Goal: Task Accomplishment & Management: Manage account settings

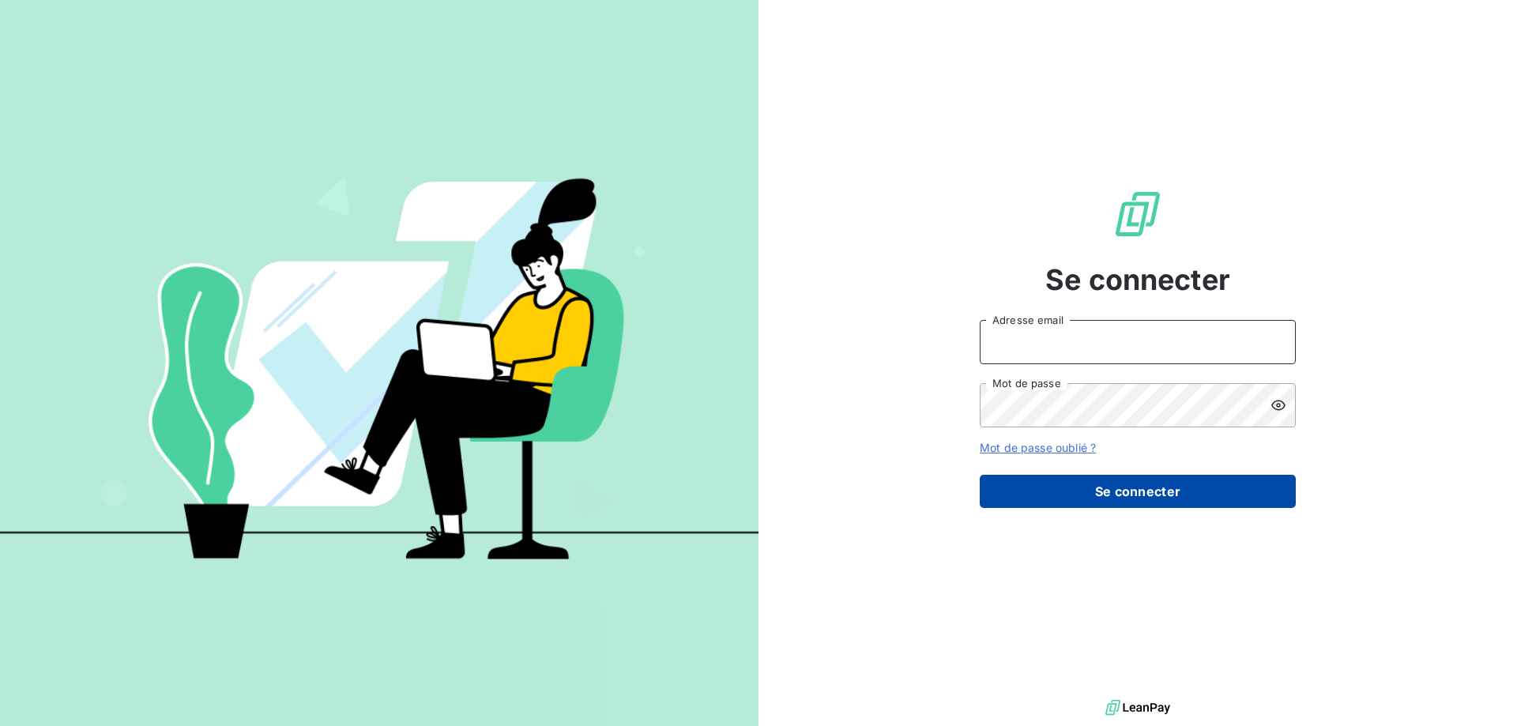
type input "[PERSON_NAME][EMAIL_ADDRESS][DOMAIN_NAME]"
click at [1129, 506] on button "Se connecter" at bounding box center [1138, 491] width 316 height 33
click at [1138, 495] on button "Se connecter" at bounding box center [1138, 491] width 316 height 33
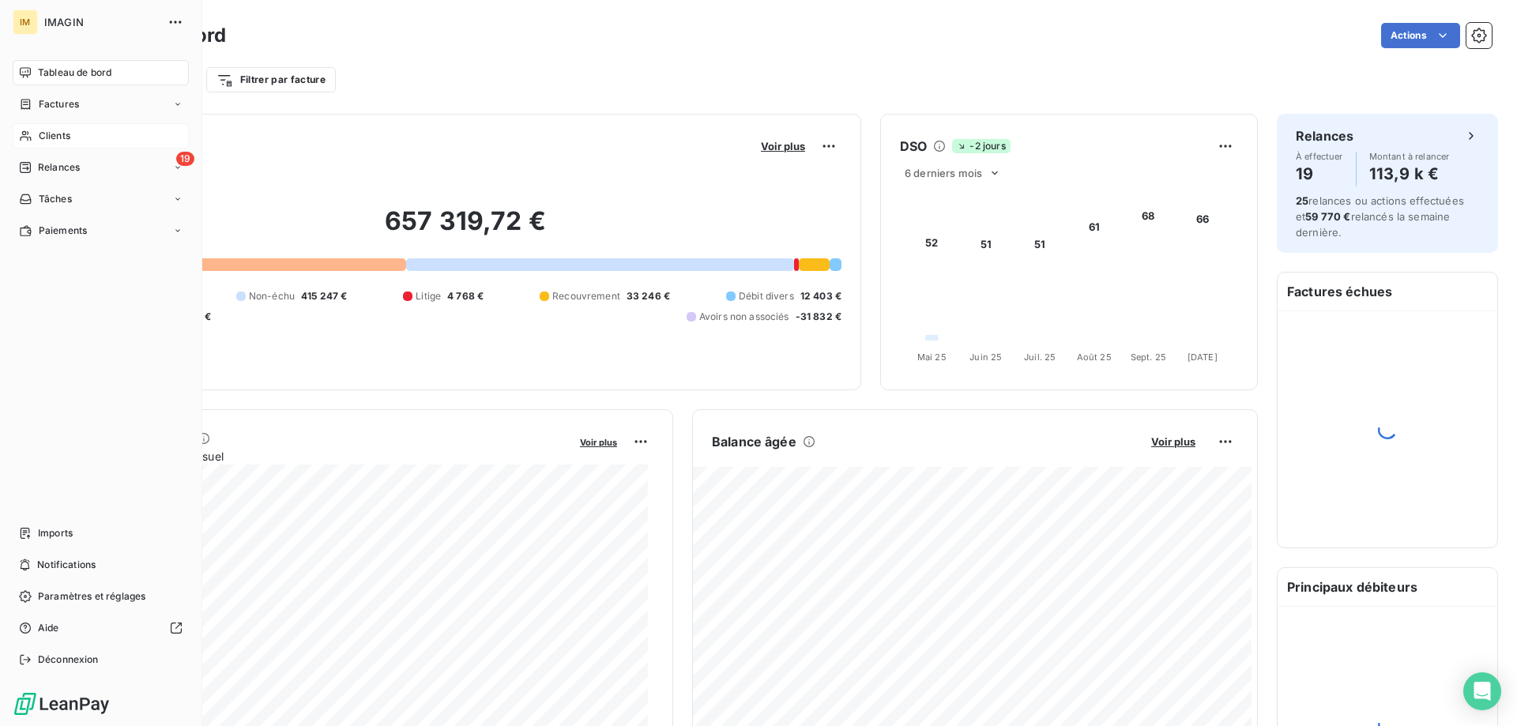
click at [19, 133] on icon at bounding box center [25, 136] width 13 height 13
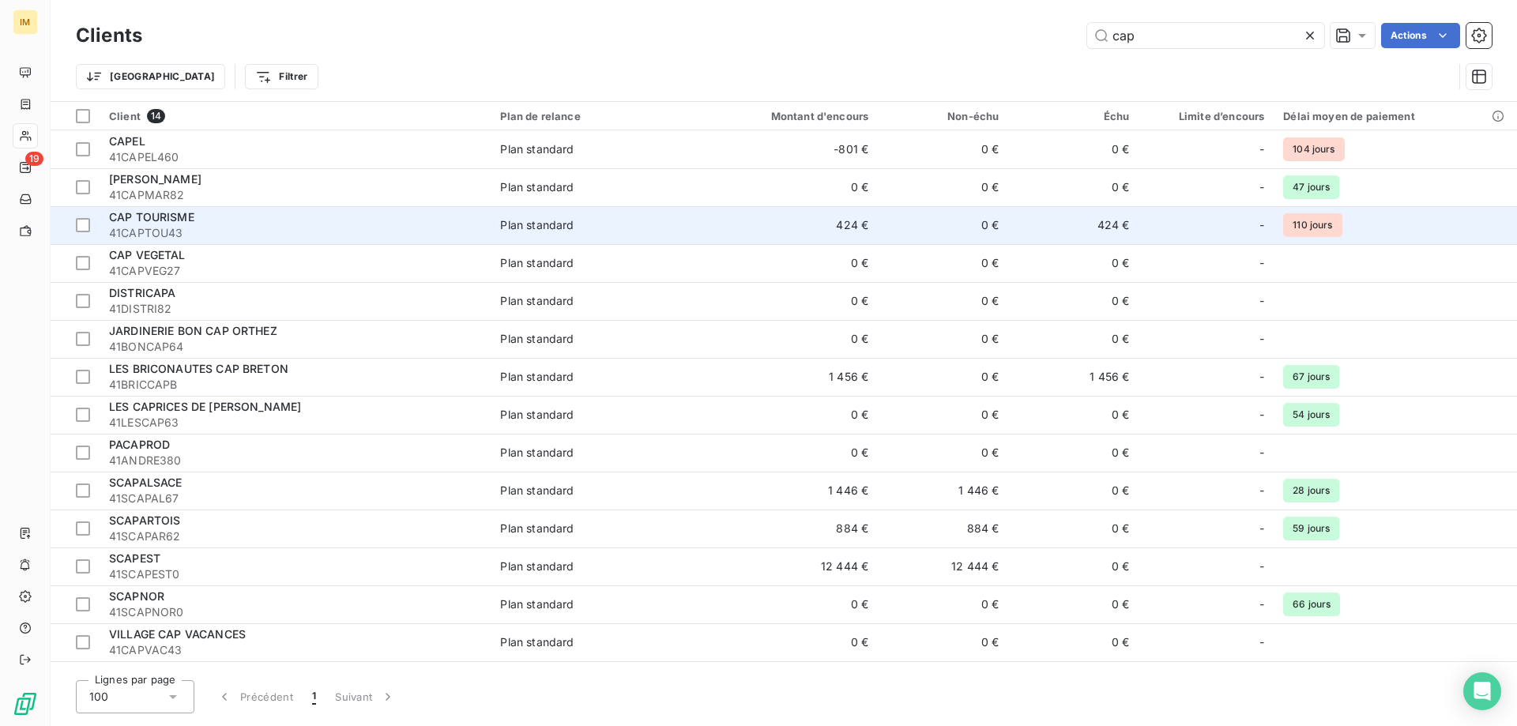
type input "cap"
click at [950, 225] on td "0 €" at bounding box center [943, 225] width 130 height 38
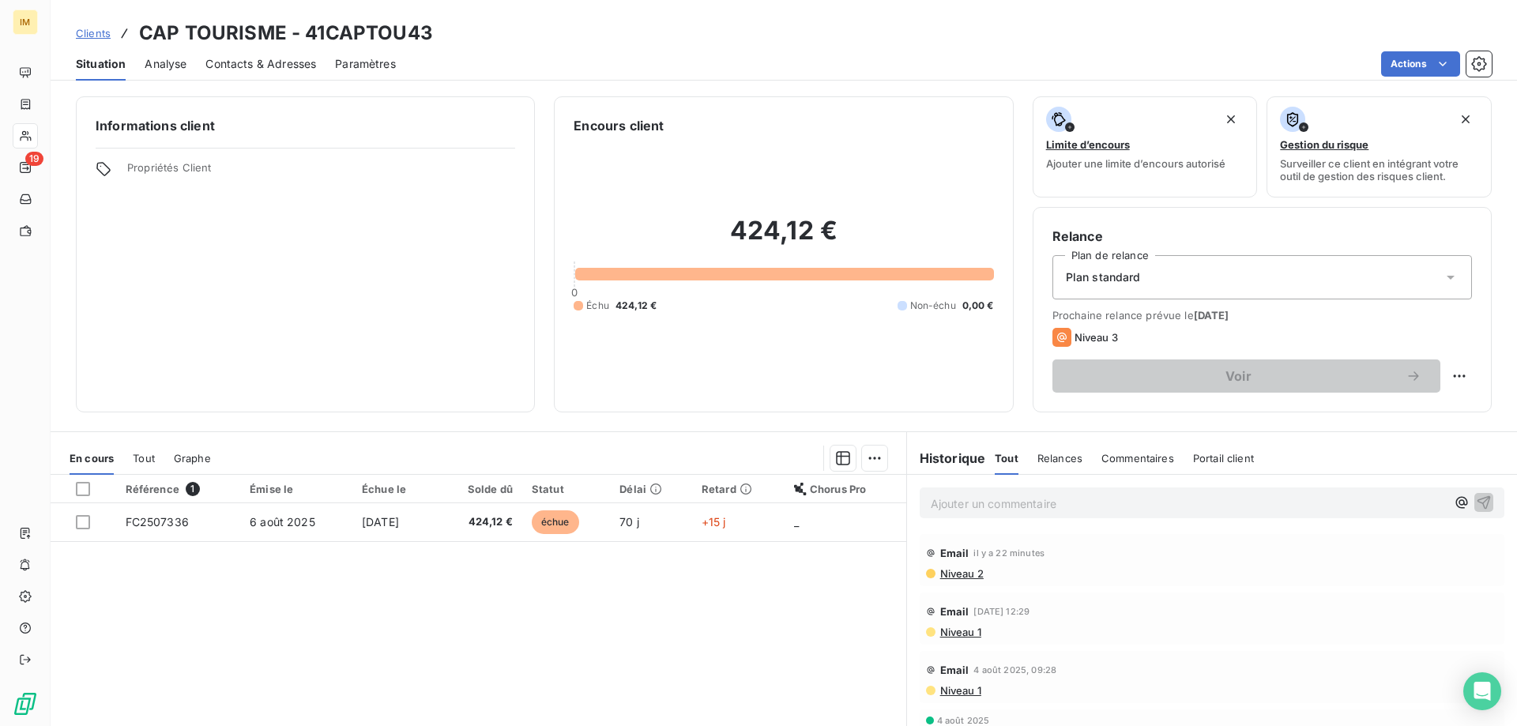
click at [1012, 507] on p "Ajouter un commentaire ﻿" at bounding box center [1188, 504] width 515 height 20
click at [1478, 499] on icon "button" at bounding box center [1484, 501] width 13 height 13
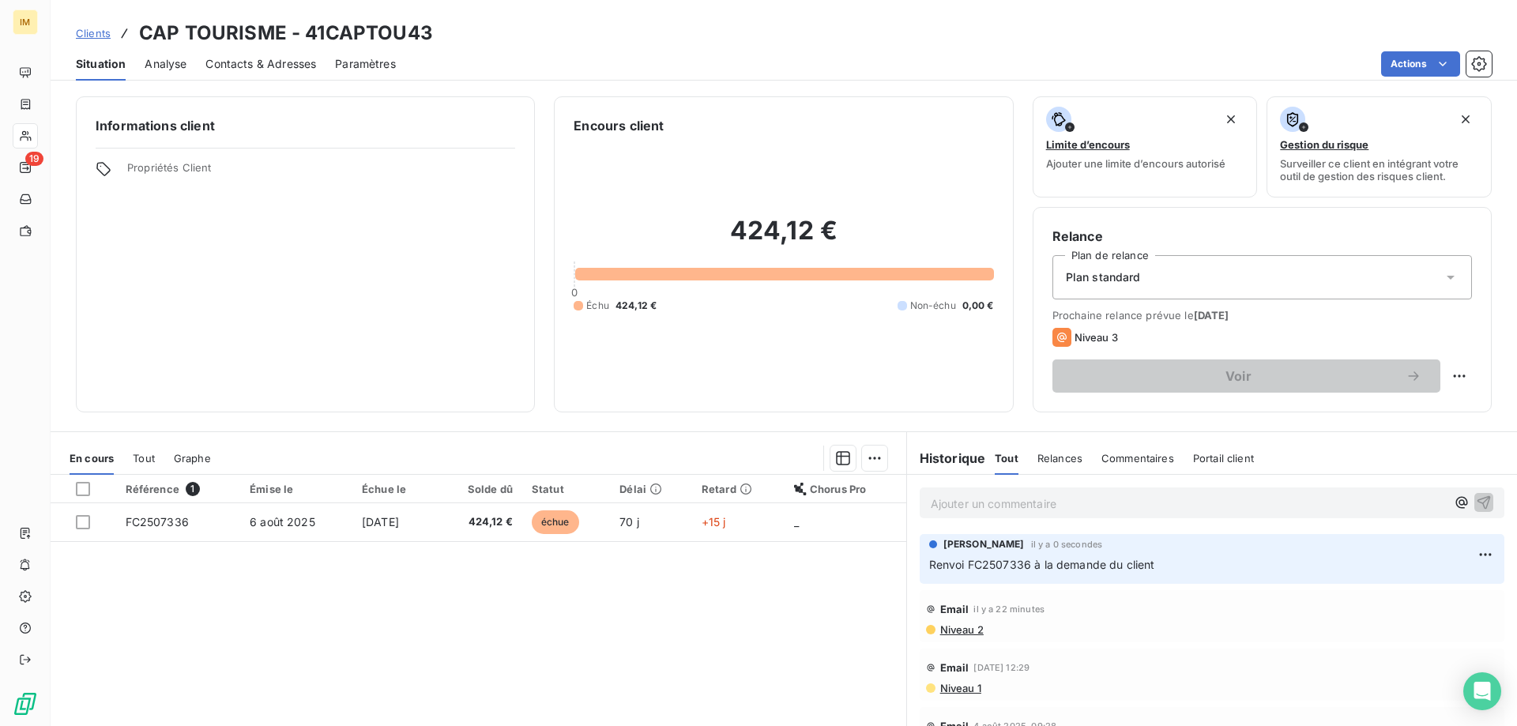
click at [92, 30] on span "Clients" at bounding box center [93, 33] width 35 height 13
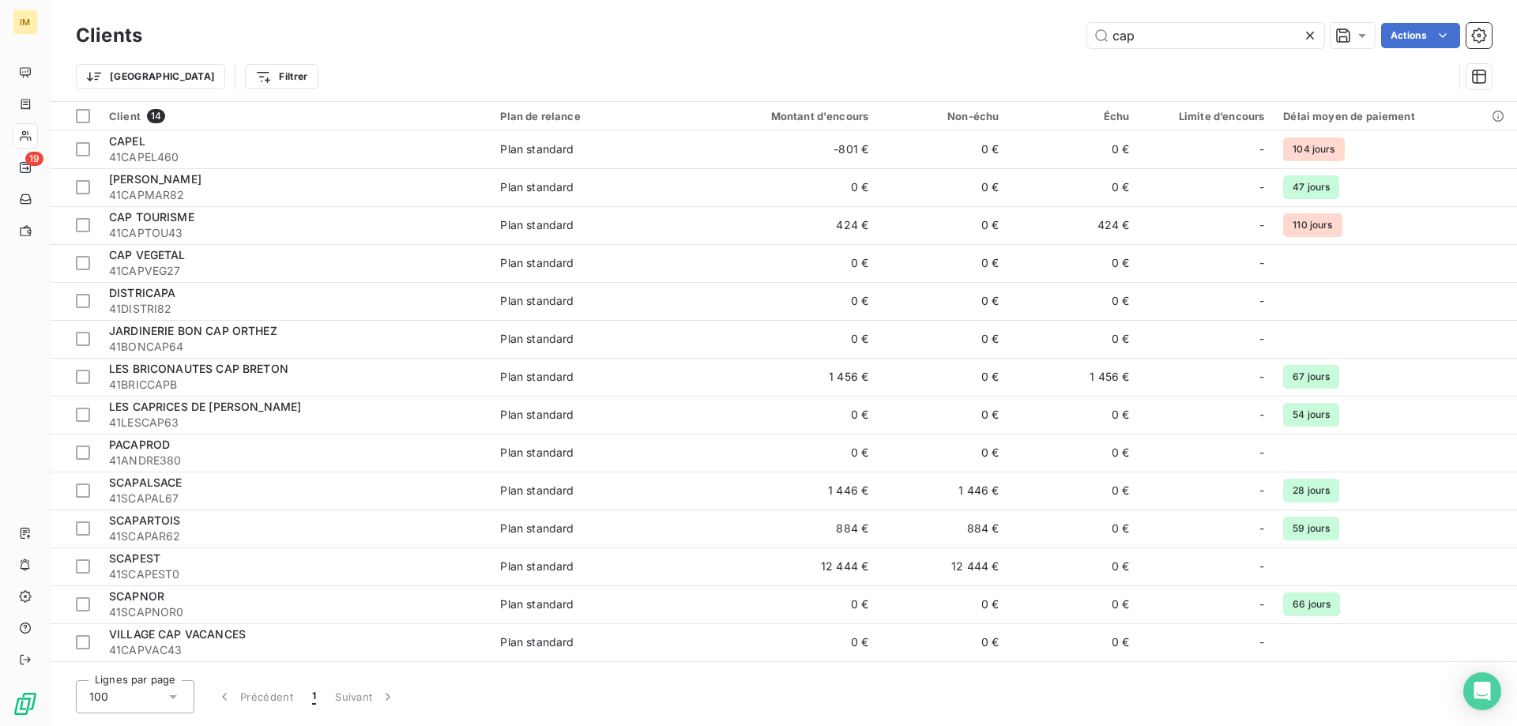
drag, startPoint x: 1160, startPoint y: 36, endPoint x: 1070, endPoint y: 39, distance: 90.1
click at [1070, 39] on div "cap Actions" at bounding box center [826, 35] width 1331 height 25
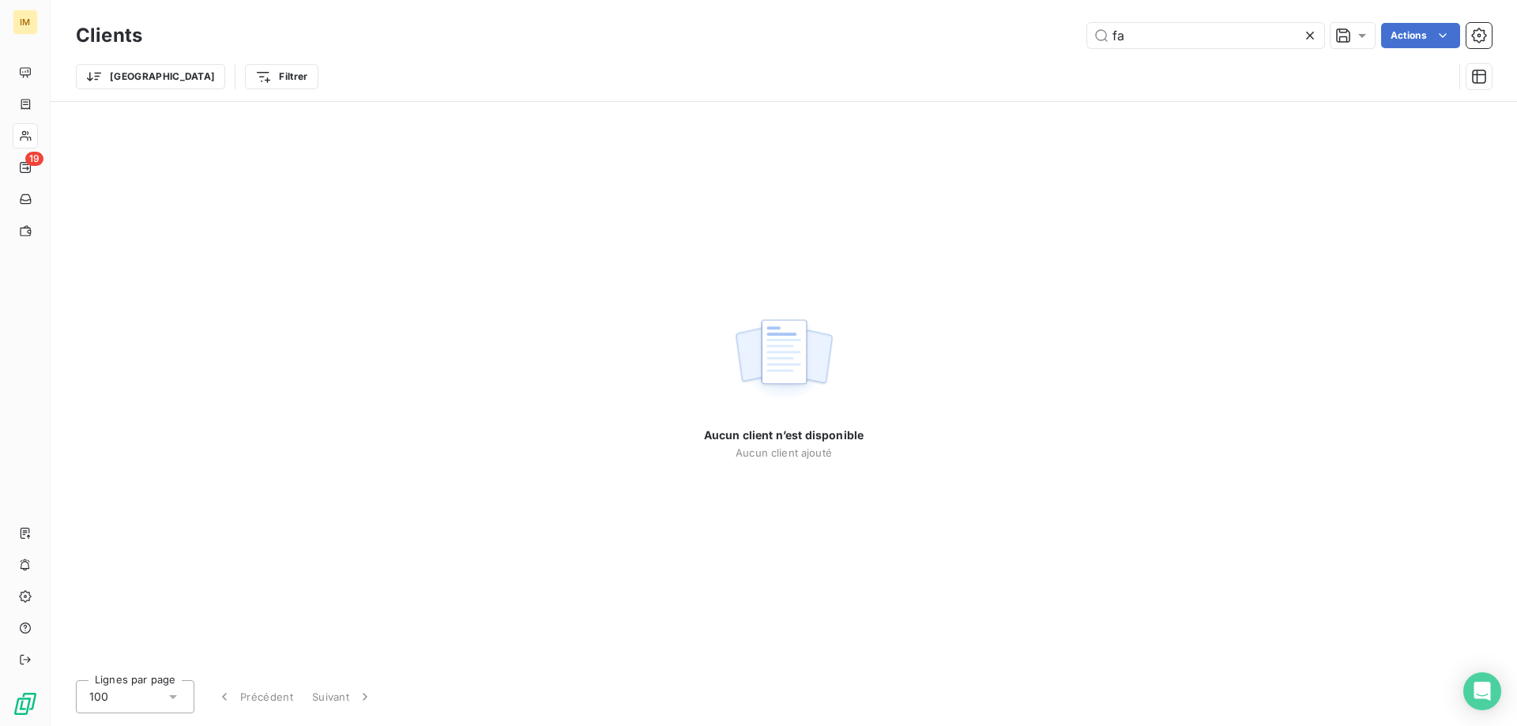
type input "f"
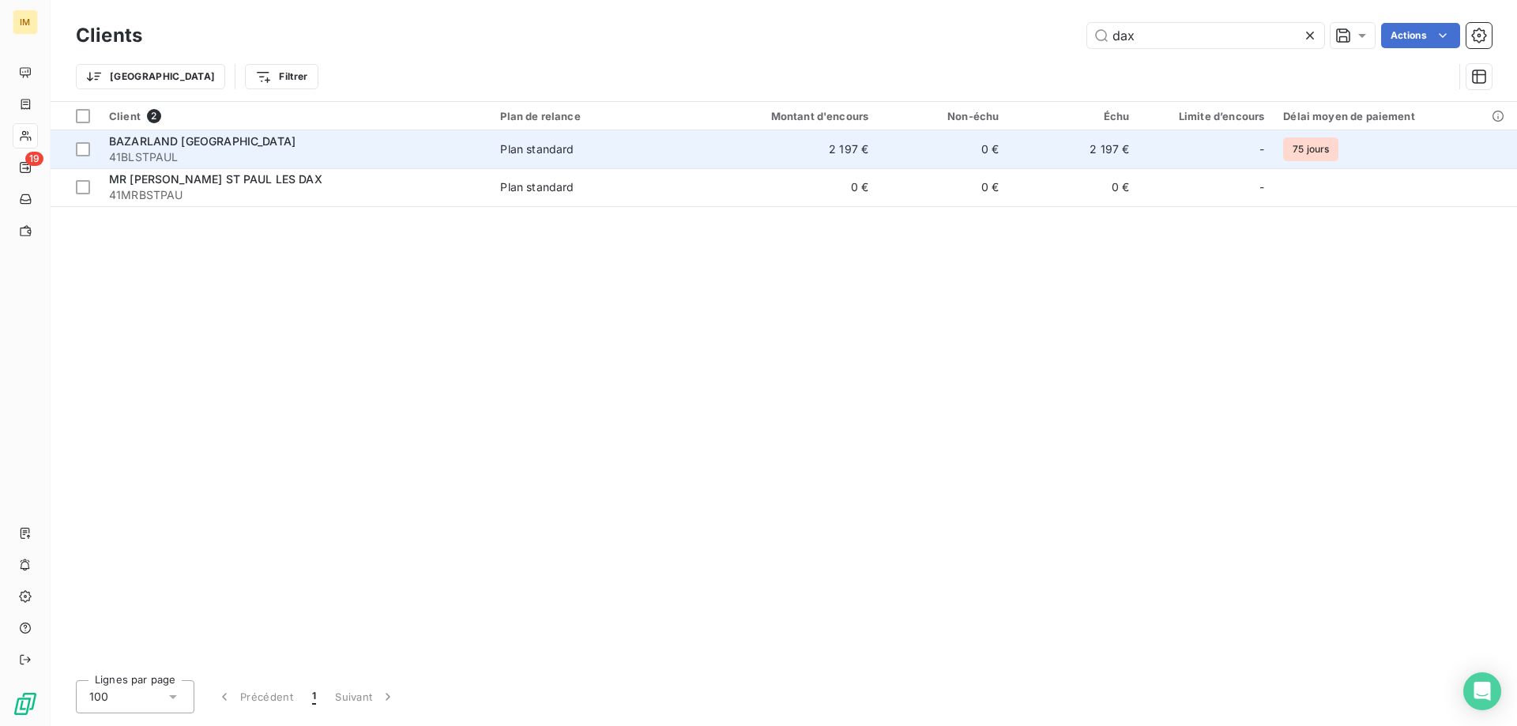
type input "dax"
click at [459, 155] on span "41BLSTPAUL" at bounding box center [295, 157] width 372 height 16
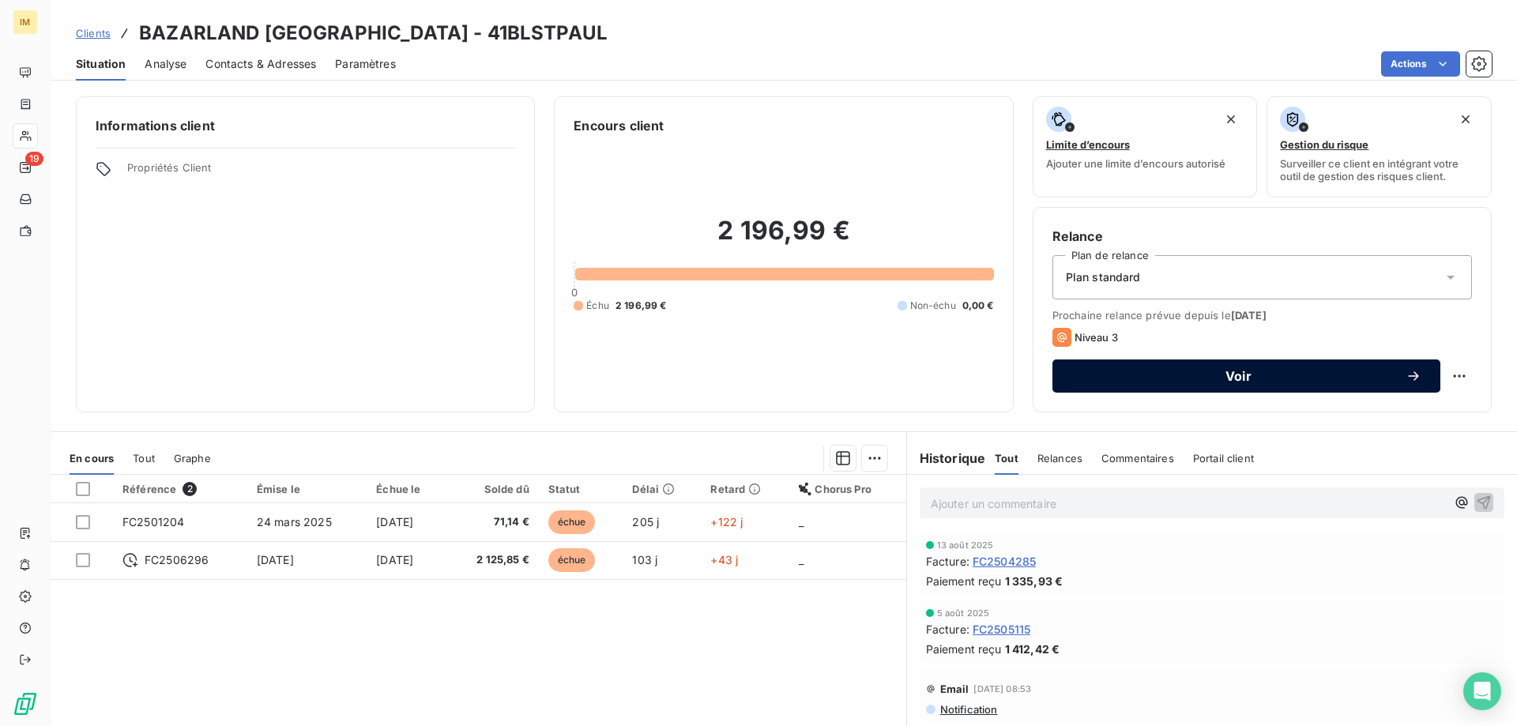
click at [1259, 374] on span "Voir" at bounding box center [1239, 376] width 334 height 13
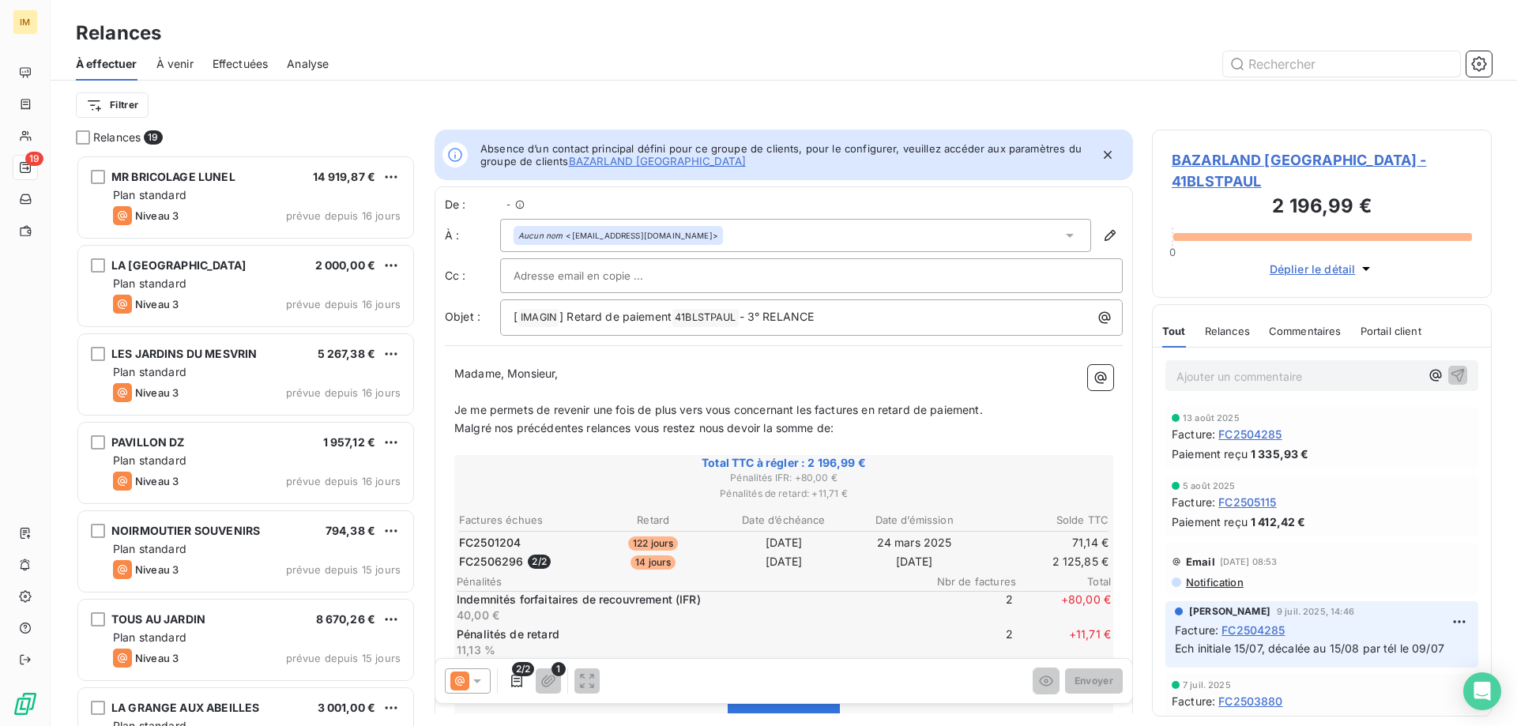
scroll to position [13, 13]
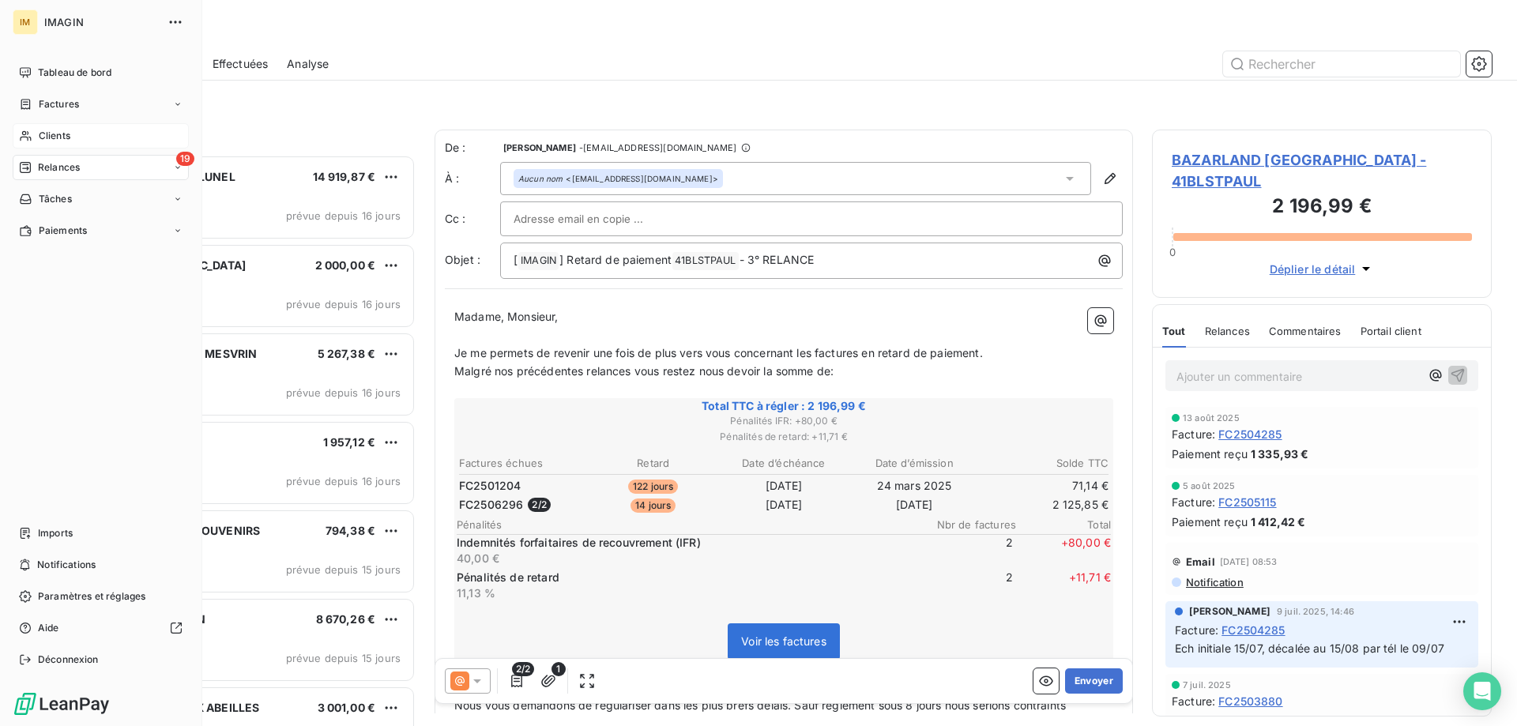
click at [43, 130] on span "Clients" at bounding box center [55, 136] width 32 height 14
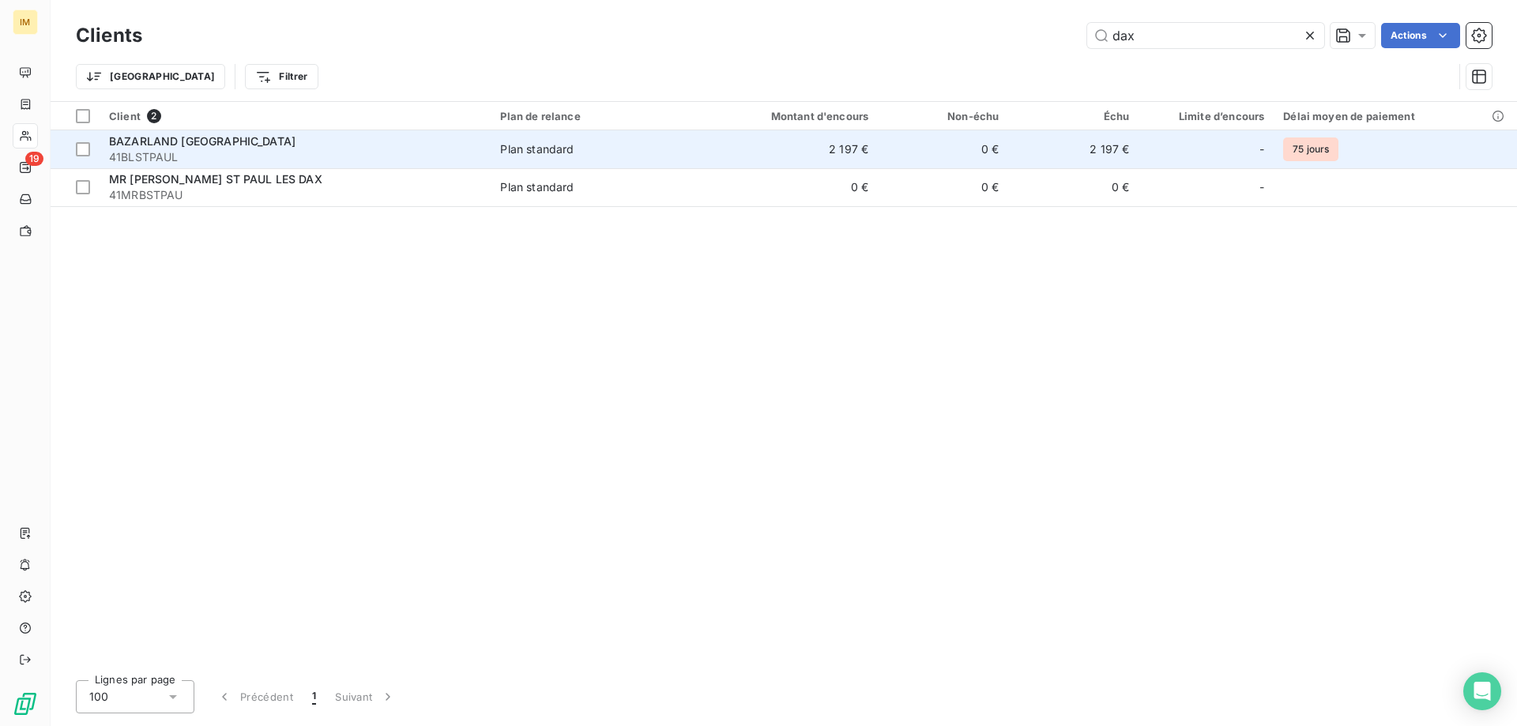
click at [1008, 149] on td "0 €" at bounding box center [943, 149] width 130 height 38
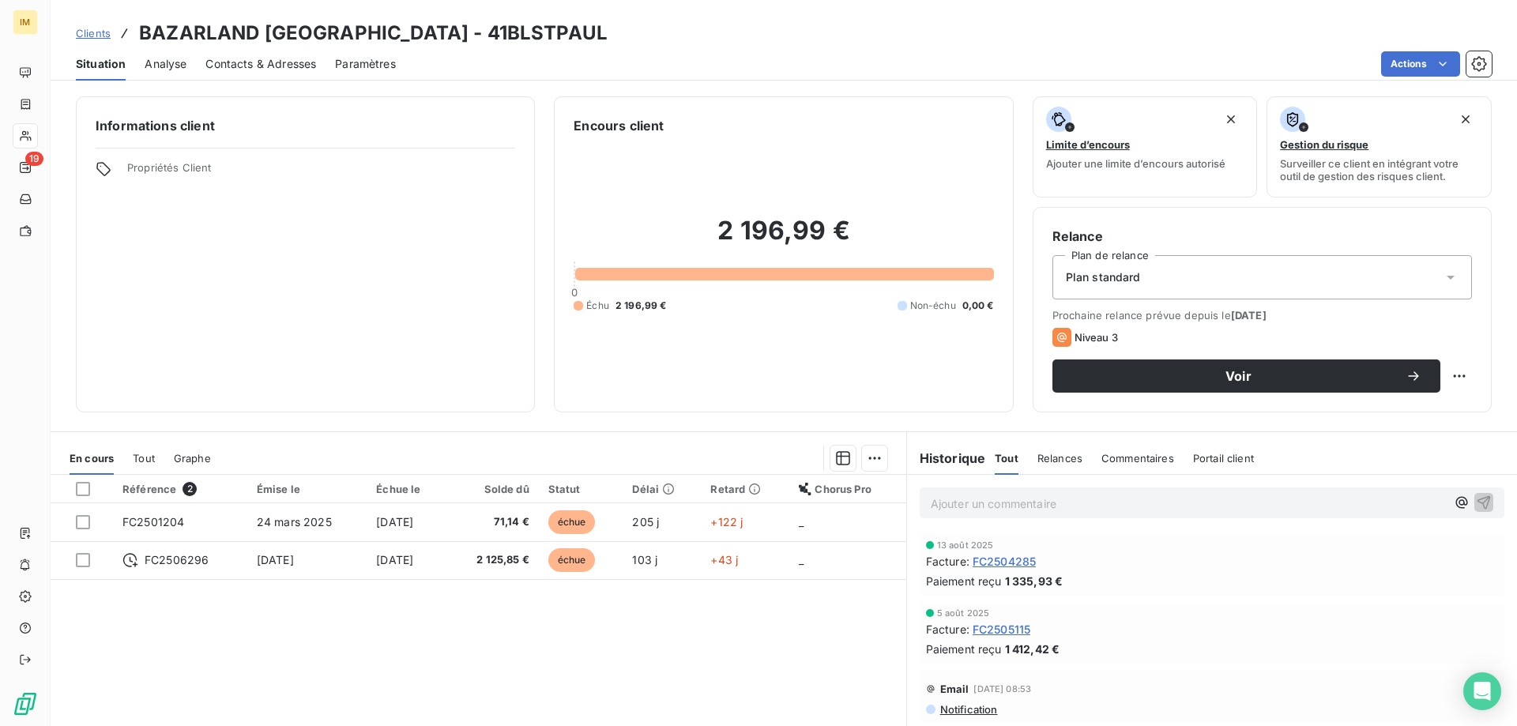
click at [1000, 501] on p "Ajouter un commentaire ﻿" at bounding box center [1188, 504] width 515 height 20
click at [1476, 494] on icon "button" at bounding box center [1484, 502] width 16 height 16
